Goal: Task Accomplishment & Management: Manage account settings

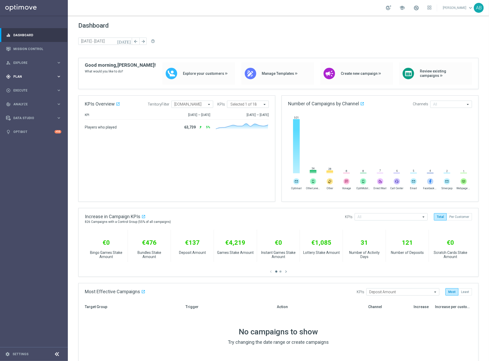
click at [20, 75] on span "Plan" at bounding box center [34, 76] width 43 height 3
click at [23, 87] on link "Target Groups" at bounding box center [34, 87] width 41 height 4
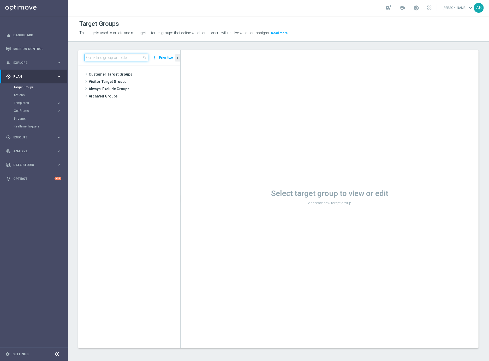
click at [108, 57] on input at bounding box center [117, 57] width 64 height 7
paste input "UK_EMAIL_UK APP SURVEY_ALL | Active in the last 30 days"
click at [106, 58] on input "cUK_EMAIL_UK APP SURVEY_ALL | Active in the last 30 days" at bounding box center [117, 57] width 64 height 7
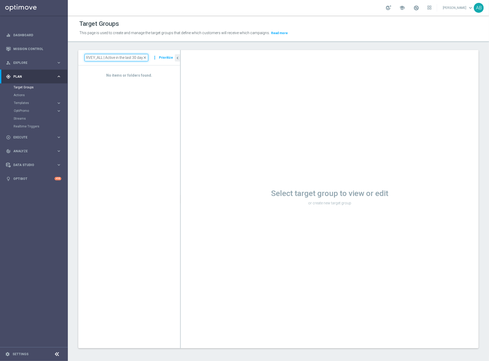
click at [106, 58] on input "cUK_EMAIL_UK APP SURVEY_ALL | Active in the last 30 days" at bounding box center [117, 57] width 64 height 7
drag, startPoint x: 100, startPoint y: 57, endPoint x: 63, endPoint y: 54, distance: 37.2
click at [63, 54] on main "equalizer Dashboard Mission Control" at bounding box center [244, 180] width 489 height 361
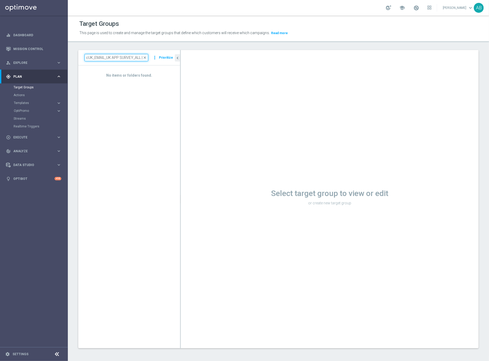
click at [102, 59] on input "cUK_EMAIL_UK APP SURVEY_ALL | Active in the last 30 days" at bounding box center [117, 57] width 64 height 7
drag, startPoint x: 97, startPoint y: 58, endPoint x: 72, endPoint y: 58, distance: 25.3
click at [72, 58] on div "cUK_EMAIL_UK APP SURVEY_ALL | Active in the last 30 days close more_vert Priori…" at bounding box center [278, 203] width 421 height 307
click at [87, 58] on input "cUK_EMAIL_UK APP SURVEY_ALL | Active in the last 30 days" at bounding box center [117, 57] width 64 height 7
type input "UK_EMAIL_UK APP SURVEY_ALL | Active in the last 30 days"
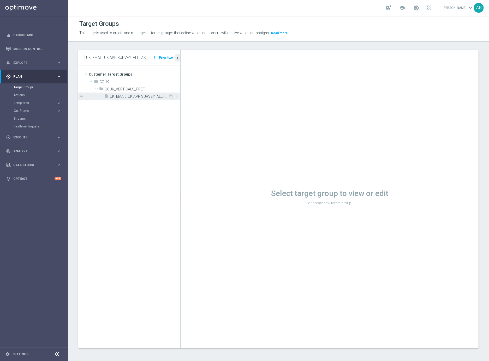
click at [137, 97] on span "UK_EMAIL_UK APP SURVEY_ALL | Active in the last 30 days" at bounding box center [139, 96] width 58 height 4
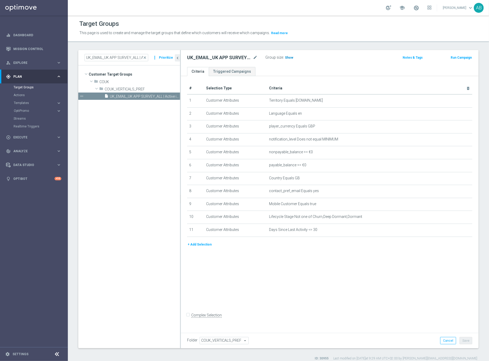
click at [288, 57] on span "Show" at bounding box center [289, 58] width 8 height 4
